Goal: Task Accomplishment & Management: Manage account settings

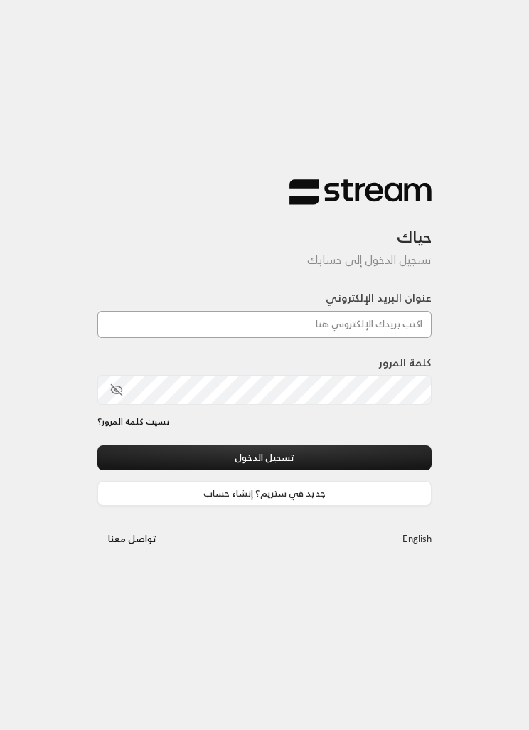
type input "[EMAIL_ADDRESS][DOMAIN_NAME]"
click at [265, 459] on button "تسجيل الدخول" at bounding box center [264, 457] width 334 height 25
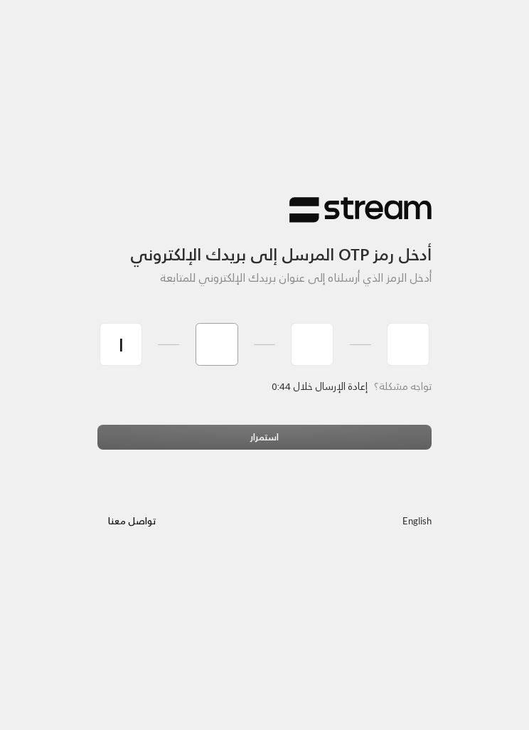
type input "1"
type input "5"
type input "4"
type input "0"
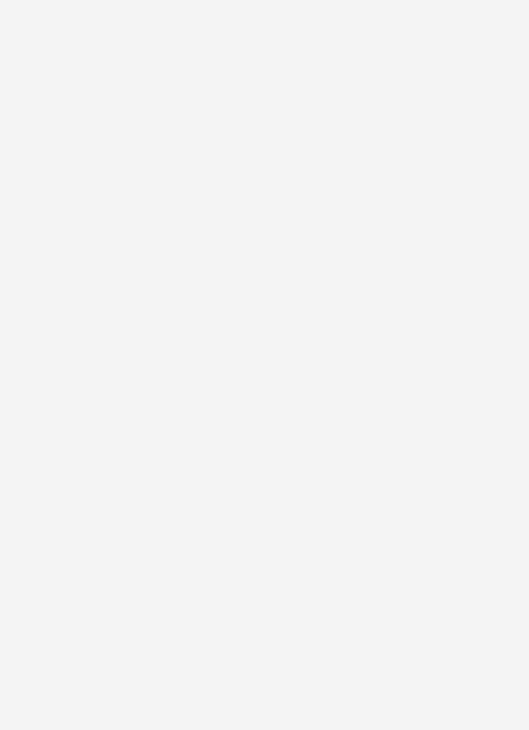
click at [382, 420] on div "أدخل رمز OTP المرسل إلى بريدك الإلكتروني أدخل الرمز الذي أرسلناه إلى عنوان بريد…" at bounding box center [264, 365] width 529 height 730
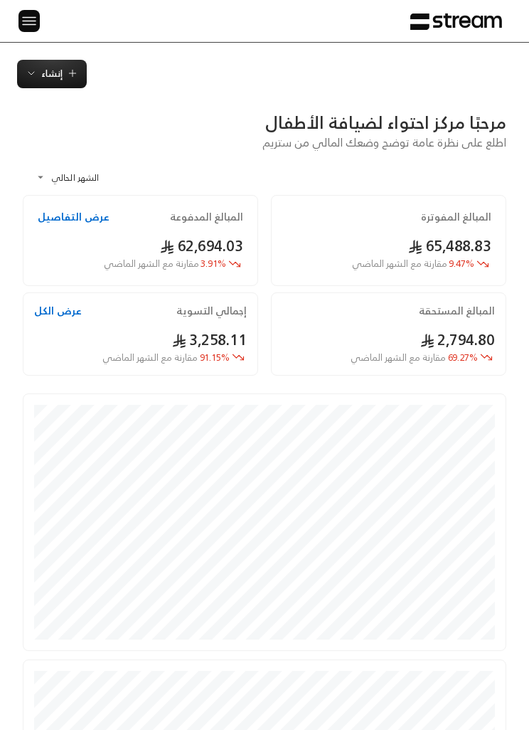
click at [21, 6] on div at bounding box center [28, 21] width 21 height 42
click at [33, 16] on img at bounding box center [29, 21] width 17 height 18
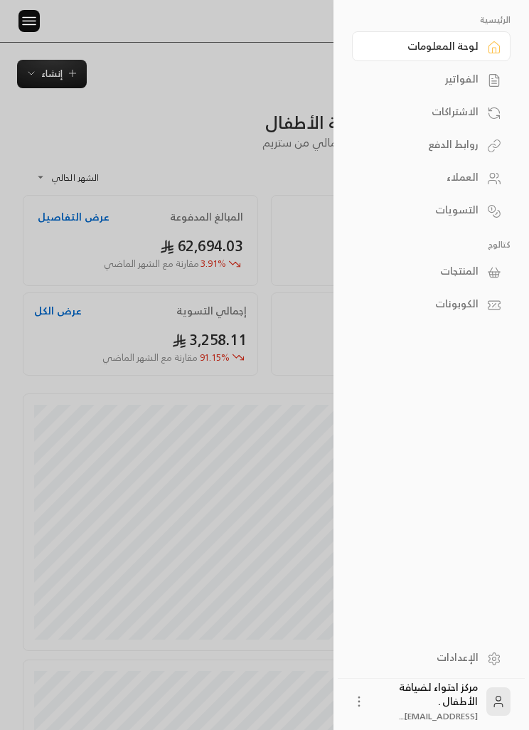
click at [469, 85] on div "الفواتير" at bounding box center [424, 79] width 109 height 14
